Goal: Information Seeking & Learning: Learn about a topic

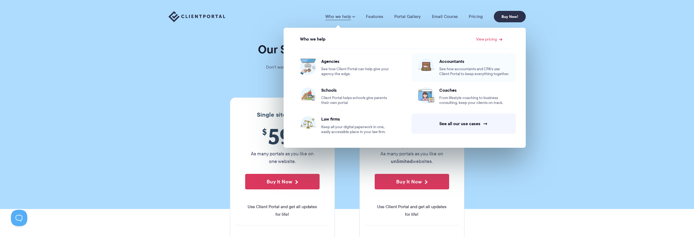
click at [448, 64] on span "Accountants" at bounding box center [474, 61] width 70 height 5
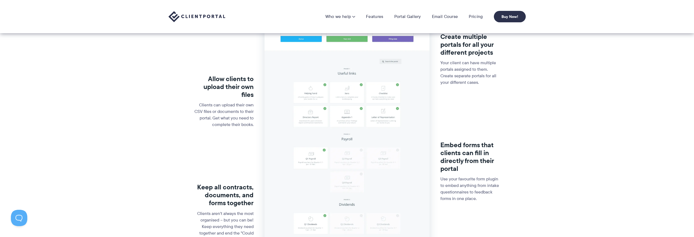
scroll to position [55, 0]
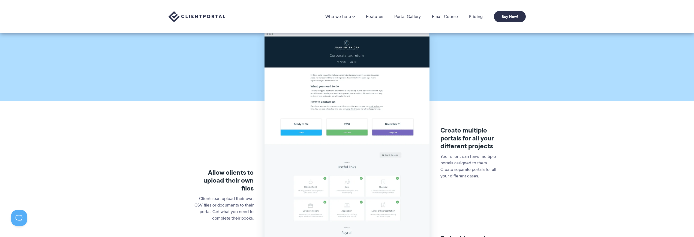
click at [375, 18] on link "Features" at bounding box center [374, 16] width 17 height 5
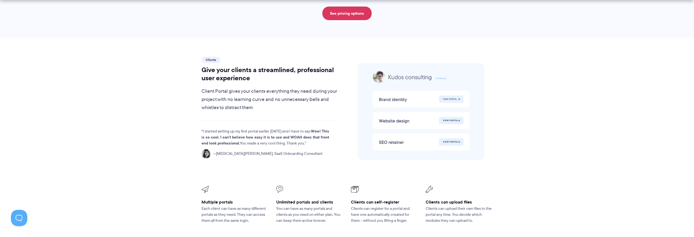
scroll to position [1118, 0]
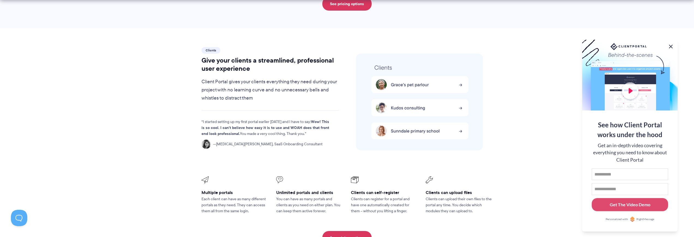
click at [670, 45] on button at bounding box center [670, 46] width 7 height 7
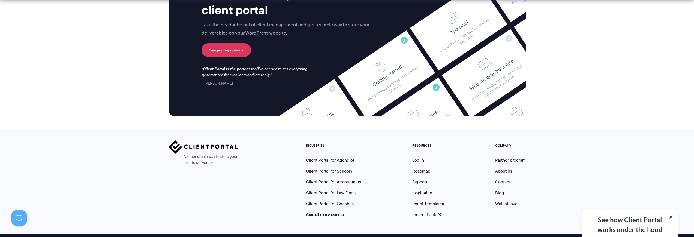
scroll to position [1449, 0]
click at [335, 179] on link "Client Portal for Accountants" at bounding box center [333, 182] width 55 height 6
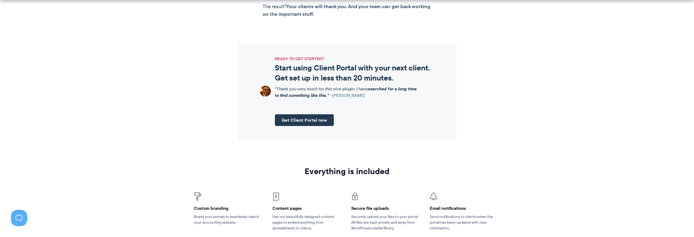
scroll to position [627, 0]
